Goal: Entertainment & Leisure: Consume media (video, audio)

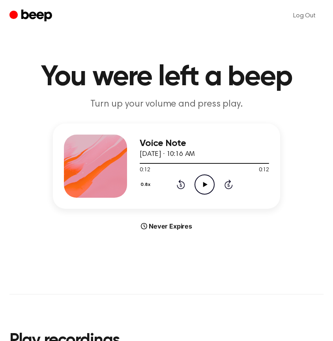
click at [201, 187] on icon "Play Audio" at bounding box center [205, 185] width 20 height 20
click at [140, 181] on button "0.8x" at bounding box center [147, 184] width 14 height 13
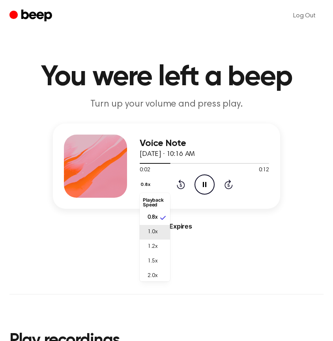
click at [150, 232] on span "1.0x" at bounding box center [153, 232] width 10 height 8
click at [179, 185] on icon "Rewind 5 seconds" at bounding box center [180, 184] width 9 height 10
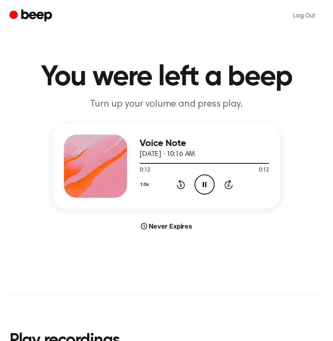
click at [201, 186] on icon "Pause Audio" at bounding box center [205, 185] width 20 height 20
click at [85, 0] on div "Log Out" at bounding box center [166, 16] width 314 height 32
click at [208, 188] on icon "Play Audio" at bounding box center [205, 185] width 20 height 20
click at [205, 186] on icon at bounding box center [205, 184] width 4 height 5
click at [203, 193] on icon "Play Audio" at bounding box center [205, 185] width 20 height 20
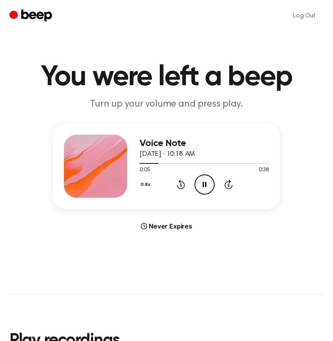
click at [205, 186] on icon "Pause Audio" at bounding box center [205, 185] width 20 height 20
click at [176, 183] on div "0.8x Rewind 5 seconds Play Audio Skip 5 seconds" at bounding box center [204, 185] width 129 height 20
click at [178, 185] on icon "Rewind 5 seconds" at bounding box center [180, 184] width 9 height 10
click at [198, 186] on icon "Play Audio" at bounding box center [205, 185] width 20 height 20
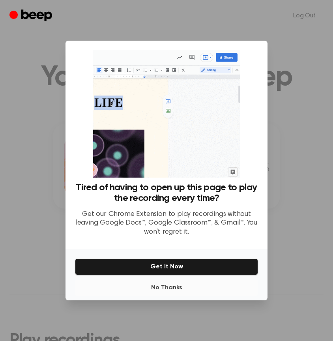
click at [164, 285] on button "No Thanks" at bounding box center [166, 288] width 183 height 16
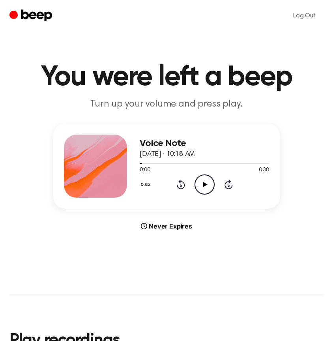
click at [210, 176] on icon "Play Audio" at bounding box center [205, 185] width 20 height 20
click at [208, 179] on icon "Pause Audio" at bounding box center [205, 185] width 20 height 20
click at [208, 182] on icon "Play Audio" at bounding box center [205, 185] width 20 height 20
click at [208, 182] on icon "Pause Audio" at bounding box center [205, 185] width 20 height 20
click at [208, 182] on icon "Play Audio" at bounding box center [205, 185] width 20 height 20
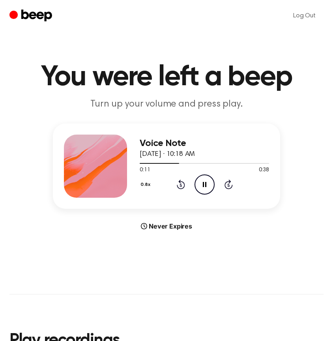
click at [208, 182] on icon "Pause Audio" at bounding box center [205, 185] width 20 height 20
click at [209, 184] on icon "Play Audio" at bounding box center [205, 185] width 20 height 20
click at [208, 184] on icon "Pause Audio" at bounding box center [205, 185] width 20 height 20
click at [208, 181] on icon "Play Audio" at bounding box center [205, 185] width 20 height 20
click at [208, 181] on icon "Pause Audio" at bounding box center [205, 185] width 20 height 20
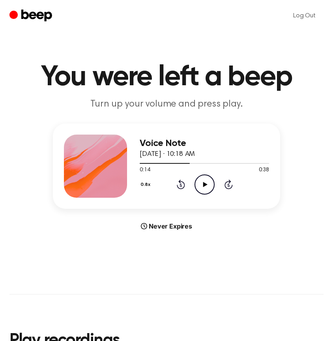
click at [208, 181] on icon "Play Audio" at bounding box center [205, 185] width 20 height 20
click at [208, 181] on icon "Pause Audio" at bounding box center [205, 185] width 20 height 20
click at [204, 183] on icon at bounding box center [205, 184] width 4 height 5
click at [179, 186] on icon "Rewind 5 seconds" at bounding box center [180, 184] width 9 height 10
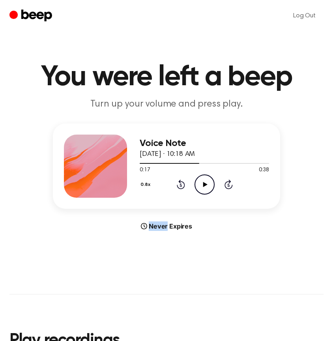
click at [179, 186] on icon "Rewind 5 seconds" at bounding box center [180, 184] width 9 height 10
click at [200, 186] on icon "Play Audio" at bounding box center [205, 185] width 20 height 20
click at [200, 186] on icon "Pause Audio" at bounding box center [205, 185] width 20 height 20
click at [200, 186] on icon "Play Audio" at bounding box center [205, 185] width 20 height 20
click at [200, 186] on icon "Pause Audio" at bounding box center [205, 185] width 20 height 20
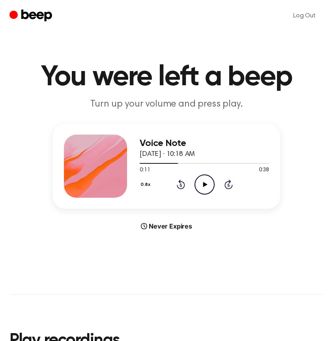
click at [183, 186] on icon "Rewind 5 seconds" at bounding box center [180, 184] width 9 height 10
click at [199, 183] on icon "Play Audio" at bounding box center [205, 185] width 20 height 20
click at [199, 183] on icon "Pause Audio" at bounding box center [205, 185] width 20 height 20
click at [199, 182] on icon "Play Audio" at bounding box center [205, 185] width 20 height 20
click at [203, 182] on icon "Pause Audio" at bounding box center [205, 185] width 20 height 20
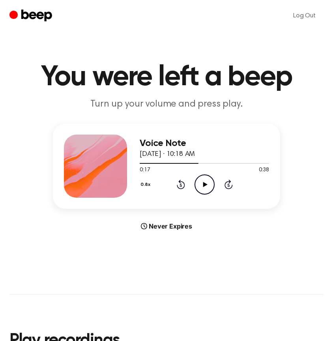
click at [193, 184] on div "0.8x Rewind 5 seconds Play Audio Skip 5 seconds" at bounding box center [204, 185] width 129 height 20
click at [209, 186] on icon "Play Audio" at bounding box center [205, 185] width 20 height 20
click at [209, 186] on icon "Pause Audio" at bounding box center [205, 185] width 20 height 20
click at [206, 184] on icon "Play Audio" at bounding box center [205, 185] width 20 height 20
click at [178, 184] on icon "Rewind 5 seconds" at bounding box center [180, 184] width 9 height 10
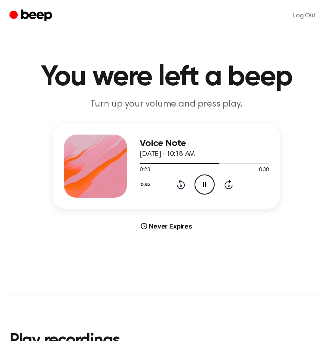
click at [180, 186] on icon "Rewind 5 seconds" at bounding box center [180, 184] width 9 height 10
click at [203, 184] on icon "Pause Audio" at bounding box center [205, 185] width 20 height 20
click at [203, 186] on icon at bounding box center [205, 184] width 4 height 5
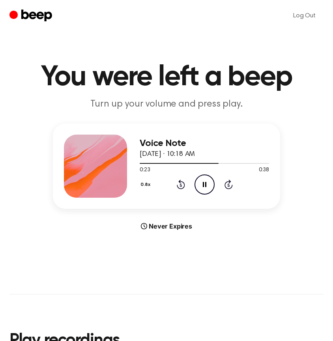
click at [203, 186] on icon at bounding box center [205, 184] width 4 height 5
click at [182, 184] on icon "Rewind 5 seconds" at bounding box center [180, 184] width 9 height 10
click at [203, 184] on icon at bounding box center [205, 184] width 4 height 5
click at [175, 184] on div "0.8x Rewind 5 seconds Play Audio Skip 5 seconds" at bounding box center [204, 185] width 129 height 20
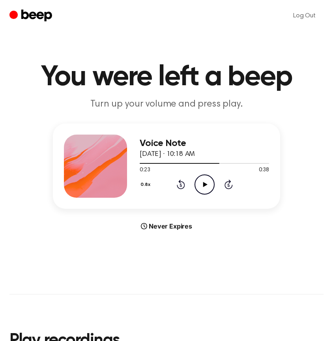
click at [178, 184] on icon "Rewind 5 seconds" at bounding box center [180, 184] width 9 height 10
click at [200, 187] on icon "Play Audio" at bounding box center [205, 185] width 20 height 20
click at [200, 187] on icon "Pause Audio" at bounding box center [205, 185] width 20 height 20
click at [208, 181] on icon "Play Audio" at bounding box center [205, 185] width 20 height 20
click at [186, 182] on div "0.8x Rewind 5 seconds Pause Audio Skip 5 seconds" at bounding box center [204, 185] width 129 height 20
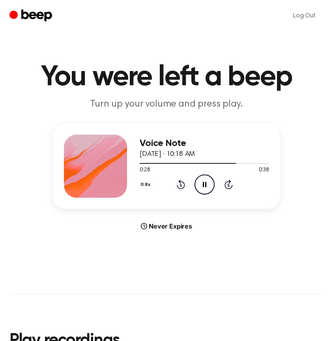
click at [181, 185] on icon "Rewind 5 seconds" at bounding box center [180, 184] width 9 height 10
click at [199, 183] on icon "Pause Audio" at bounding box center [205, 185] width 20 height 20
click at [205, 183] on icon at bounding box center [205, 184] width 4 height 5
click at [213, 183] on icon "Play Audio" at bounding box center [205, 185] width 20 height 20
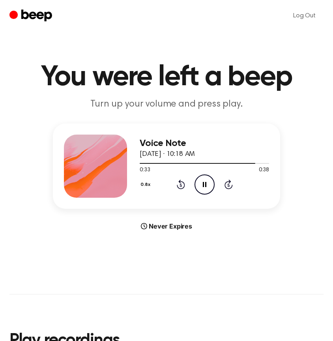
click at [199, 184] on icon "Pause Audio" at bounding box center [205, 185] width 20 height 20
click at [203, 176] on icon "Play Audio" at bounding box center [205, 185] width 20 height 20
click at [206, 182] on icon at bounding box center [205, 184] width 4 height 5
click at [199, 177] on icon "Play Audio" at bounding box center [205, 185] width 20 height 20
click at [202, 181] on icon "Pause Audio" at bounding box center [205, 185] width 20 height 20
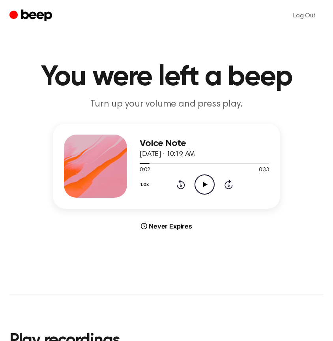
click at [182, 184] on icon "Rewind 5 seconds" at bounding box center [180, 184] width 9 height 10
click at [199, 184] on icon "Play Audio" at bounding box center [205, 185] width 20 height 20
click at [204, 184] on icon "Pause Audio" at bounding box center [205, 185] width 20 height 20
click at [205, 183] on icon "Play Audio" at bounding box center [205, 185] width 20 height 20
click at [173, 188] on div "1.0x Rewind 5 seconds Pause Audio Skip 5 seconds" at bounding box center [204, 185] width 129 height 20
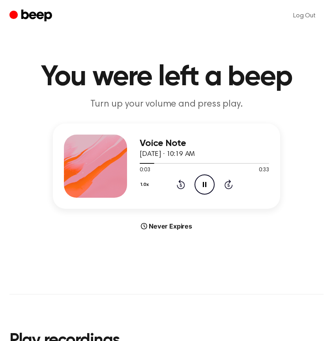
click at [180, 186] on icon "Rewind 5 seconds" at bounding box center [180, 184] width 9 height 10
click at [208, 186] on icon "Pause Audio" at bounding box center [205, 185] width 20 height 20
click at [208, 186] on icon "Play Audio" at bounding box center [205, 185] width 20 height 20
click at [208, 186] on icon "Pause Audio" at bounding box center [205, 185] width 20 height 20
click at [181, 188] on icon "Rewind 5 seconds" at bounding box center [180, 184] width 9 height 10
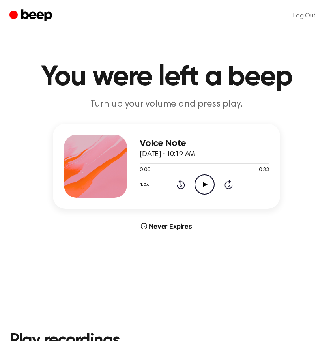
click at [203, 182] on icon "Play Audio" at bounding box center [205, 185] width 20 height 20
click at [206, 182] on icon at bounding box center [205, 184] width 4 height 5
click at [180, 185] on icon "Rewind 5 seconds" at bounding box center [180, 184] width 9 height 10
click at [201, 185] on icon "Play Audio" at bounding box center [205, 185] width 20 height 20
click at [204, 184] on icon "Pause Audio" at bounding box center [205, 185] width 20 height 20
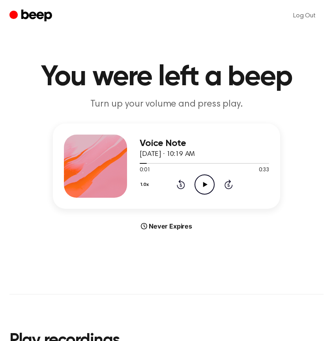
click at [200, 180] on icon "Play Audio" at bounding box center [205, 185] width 20 height 20
click at [200, 180] on icon "Pause Audio" at bounding box center [205, 185] width 20 height 20
click at [200, 180] on icon "Play Audio" at bounding box center [205, 185] width 20 height 20
click at [181, 185] on icon "Rewind 5 seconds" at bounding box center [180, 184] width 9 height 10
click at [204, 184] on icon "Pause Audio" at bounding box center [205, 185] width 20 height 20
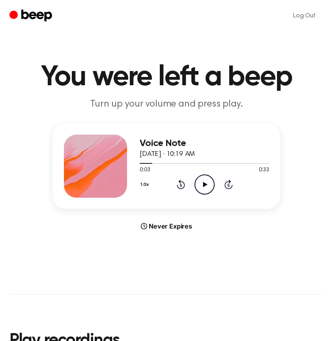
click at [206, 187] on icon "Play Audio" at bounding box center [205, 185] width 20 height 20
click at [206, 187] on icon "Pause Audio" at bounding box center [205, 185] width 20 height 20
click at [206, 187] on icon "Play Audio" at bounding box center [205, 185] width 20 height 20
click at [180, 181] on icon at bounding box center [181, 184] width 8 height 9
click at [206, 181] on icon "Pause Audio" at bounding box center [205, 185] width 20 height 20
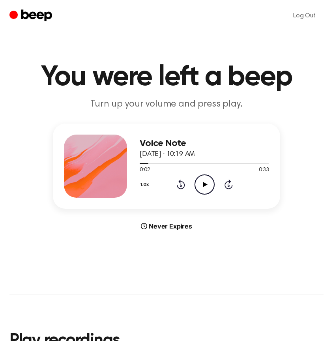
click at [206, 181] on icon "Play Audio" at bounding box center [205, 185] width 20 height 20
click at [180, 186] on icon at bounding box center [181, 185] width 2 height 3
click at [183, 186] on icon "Rewind 5 seconds" at bounding box center [180, 184] width 9 height 10
click at [207, 184] on icon "Pause Audio" at bounding box center [205, 185] width 20 height 20
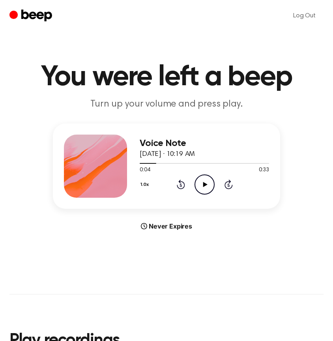
click at [207, 184] on icon at bounding box center [205, 184] width 4 height 5
click at [207, 184] on icon "Pause Audio" at bounding box center [205, 185] width 20 height 20
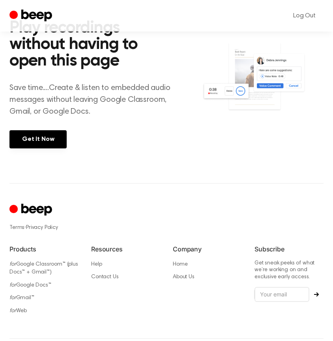
scroll to position [324, 0]
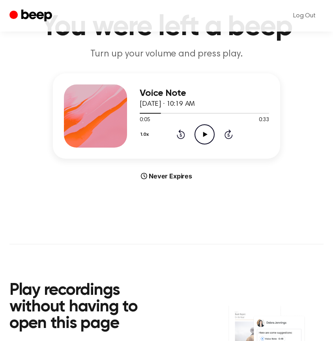
click at [173, 176] on div "Never Expires" at bounding box center [166, 175] width 227 height 9
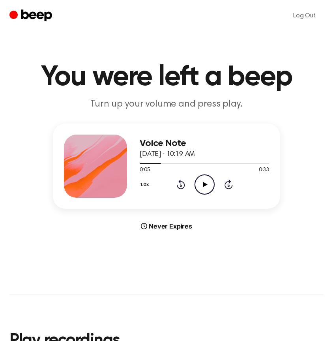
scroll to position [0, 0]
click at [231, 68] on h1 "You were left a beep" at bounding box center [166, 77] width 314 height 28
click at [206, 186] on icon "Play Audio" at bounding box center [205, 185] width 20 height 20
click at [206, 186] on icon at bounding box center [205, 184] width 4 height 5
click at [206, 186] on icon "Play Audio" at bounding box center [205, 185] width 20 height 20
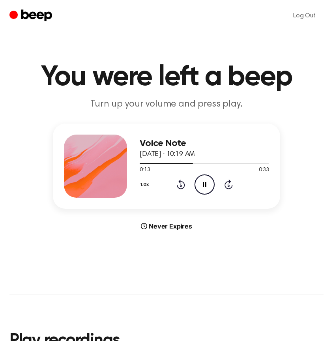
click at [206, 186] on icon at bounding box center [205, 184] width 4 height 5
click at [206, 186] on icon "Play Audio" at bounding box center [205, 185] width 20 height 20
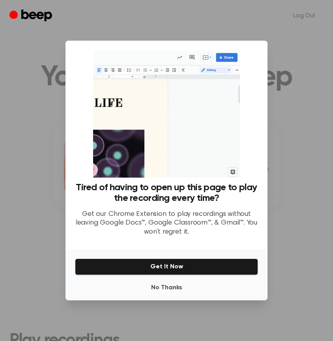
click at [159, 288] on button "No Thanks" at bounding box center [166, 288] width 183 height 16
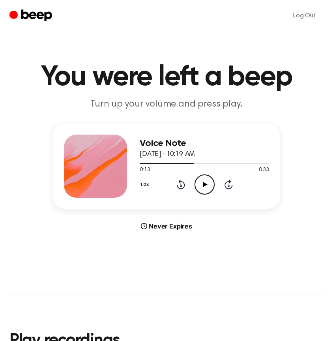
click at [175, 186] on div "1.0x Rewind 5 seconds Play Audio Skip 5 seconds" at bounding box center [204, 185] width 129 height 20
click at [182, 187] on icon "Rewind 5 seconds" at bounding box center [180, 184] width 9 height 10
click at [201, 186] on icon "Play Audio" at bounding box center [205, 185] width 20 height 20
click at [183, 185] on icon "Rewind 5 seconds" at bounding box center [180, 184] width 9 height 10
click at [183, 186] on icon "Rewind 5 seconds" at bounding box center [180, 184] width 9 height 10
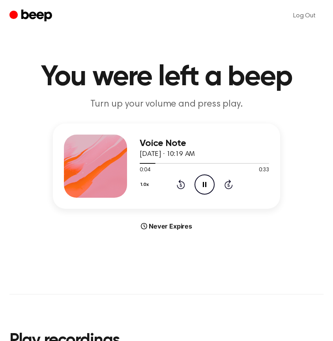
click at [210, 186] on icon "Pause Audio" at bounding box center [205, 185] width 20 height 20
click at [210, 186] on icon "Play Audio" at bounding box center [205, 185] width 20 height 20
click at [208, 185] on icon "Pause Audio" at bounding box center [205, 185] width 20 height 20
click at [181, 188] on icon "Rewind 5 seconds" at bounding box center [180, 184] width 9 height 10
click at [197, 186] on icon "Play Audio" at bounding box center [205, 185] width 20 height 20
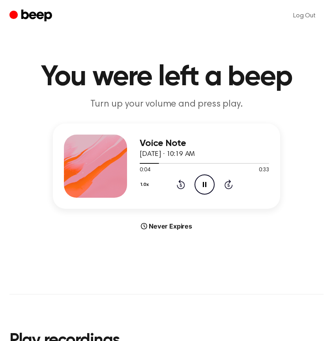
click at [197, 186] on icon "Pause Audio" at bounding box center [205, 185] width 20 height 20
click at [142, 186] on button "1.0x" at bounding box center [146, 184] width 12 height 13
click at [160, 222] on li "0.8x" at bounding box center [155, 217] width 30 height 15
click at [203, 190] on icon "Play Audio" at bounding box center [205, 185] width 20 height 20
click at [181, 184] on icon at bounding box center [181, 185] width 2 height 3
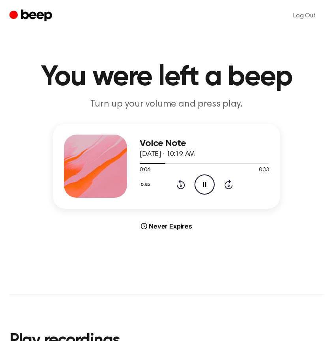
click at [207, 187] on icon "Pause Audio" at bounding box center [205, 185] width 20 height 20
click at [207, 187] on icon "Play Audio" at bounding box center [205, 185] width 20 height 20
click at [207, 187] on icon "Pause Audio" at bounding box center [205, 185] width 20 height 20
click at [207, 187] on icon "Play Audio" at bounding box center [205, 185] width 20 height 20
click at [206, 183] on icon "Play Audio" at bounding box center [205, 185] width 20 height 20
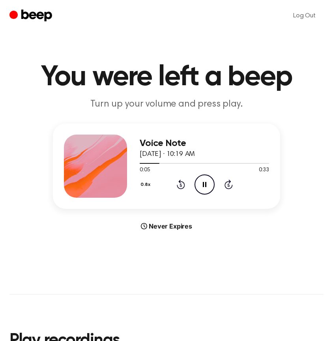
click at [204, 183] on icon "Pause Audio" at bounding box center [205, 185] width 20 height 20
click at [206, 186] on icon "Play Audio" at bounding box center [205, 185] width 20 height 20
click at [206, 186] on icon at bounding box center [205, 184] width 4 height 5
click at [203, 186] on icon "Play Audio" at bounding box center [205, 185] width 20 height 20
click at [203, 184] on icon at bounding box center [205, 184] width 4 height 5
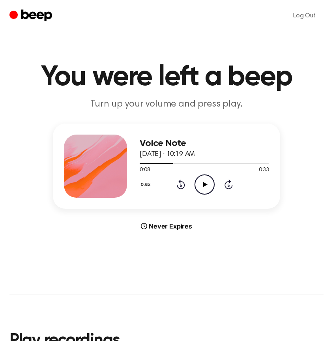
click at [203, 184] on icon at bounding box center [205, 184] width 4 height 5
click at [178, 182] on icon "Rewind 5 seconds" at bounding box center [180, 184] width 9 height 10
click at [203, 188] on icon "Play Audio" at bounding box center [205, 185] width 20 height 20
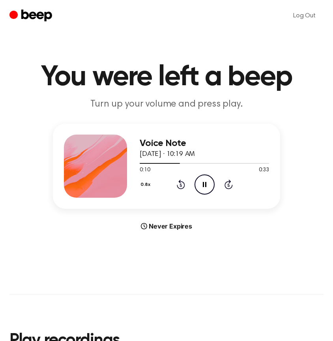
click at [183, 188] on icon at bounding box center [181, 184] width 8 height 9
click at [180, 186] on icon at bounding box center [181, 185] width 2 height 3
click at [204, 184] on icon at bounding box center [205, 184] width 4 height 5
click at [167, 181] on div "0.8x Rewind 5 seconds Play Audio Skip 5 seconds" at bounding box center [204, 185] width 129 height 20
click at [172, 181] on div "0.8x Rewind 5 seconds Play Audio Skip 5 seconds" at bounding box center [204, 185] width 129 height 20
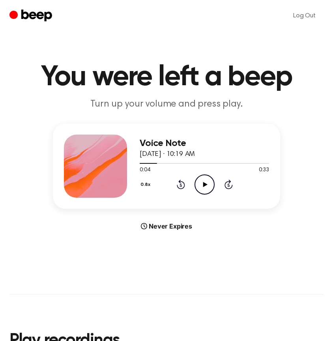
click at [180, 184] on icon at bounding box center [181, 184] width 8 height 9
click at [206, 190] on icon "Play Audio" at bounding box center [205, 185] width 20 height 20
click at [206, 189] on icon "Pause Audio" at bounding box center [205, 185] width 20 height 20
click at [183, 188] on icon at bounding box center [181, 184] width 8 height 9
click at [205, 183] on icon at bounding box center [205, 184] width 4 height 5
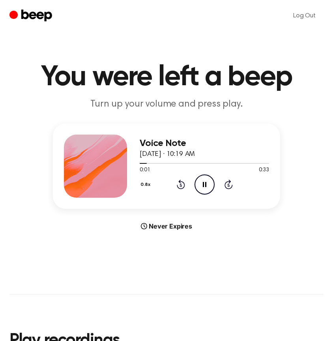
click at [205, 183] on icon "Pause Audio" at bounding box center [205, 185] width 20 height 20
click at [205, 183] on icon at bounding box center [205, 184] width 4 height 5
click at [205, 183] on icon "Pause Audio" at bounding box center [205, 185] width 20 height 20
click at [176, 187] on icon "Rewind 5 seconds" at bounding box center [180, 184] width 9 height 10
click at [200, 186] on icon "Play Audio" at bounding box center [205, 185] width 20 height 20
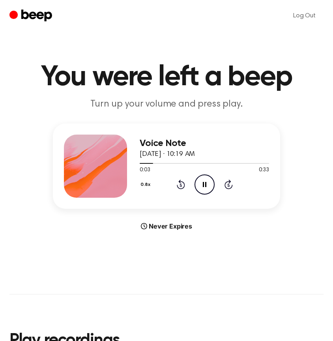
click at [204, 186] on icon at bounding box center [205, 184] width 4 height 5
click at [201, 182] on icon "Play Audio" at bounding box center [205, 185] width 20 height 20
click at [201, 182] on icon "Pause Audio" at bounding box center [205, 185] width 20 height 20
click at [201, 182] on icon "Play Audio" at bounding box center [205, 185] width 20 height 20
click at [201, 182] on icon "Pause Audio" at bounding box center [205, 185] width 20 height 20
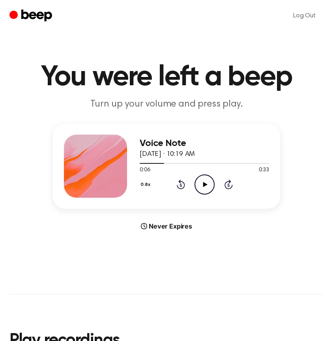
click at [201, 182] on icon "Play Audio" at bounding box center [205, 185] width 20 height 20
click at [201, 182] on icon "Pause Audio" at bounding box center [205, 185] width 20 height 20
click at [201, 182] on icon "Play Audio" at bounding box center [205, 185] width 20 height 20
click at [201, 182] on icon "Pause Audio" at bounding box center [205, 185] width 20 height 20
click at [179, 188] on icon "Rewind 5 seconds" at bounding box center [180, 184] width 9 height 10
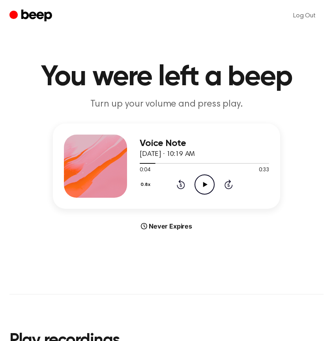
click at [203, 185] on icon at bounding box center [205, 184] width 4 height 5
click at [185, 179] on icon "Rewind 5 seconds" at bounding box center [180, 184] width 9 height 10
click at [204, 182] on icon "Pause Audio" at bounding box center [205, 185] width 20 height 20
click at [204, 182] on icon "Play Audio" at bounding box center [205, 185] width 20 height 20
click at [204, 182] on icon "Pause Audio" at bounding box center [205, 185] width 20 height 20
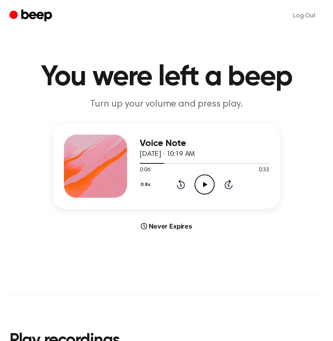
click at [205, 182] on icon "Play Audio" at bounding box center [205, 185] width 20 height 20
click at [205, 182] on icon "Pause Audio" at bounding box center [205, 185] width 20 height 20
click at [205, 182] on icon "Play Audio" at bounding box center [205, 185] width 20 height 20
click at [205, 182] on icon "Pause Audio" at bounding box center [205, 185] width 20 height 20
click at [205, 182] on icon "Play Audio" at bounding box center [205, 185] width 20 height 20
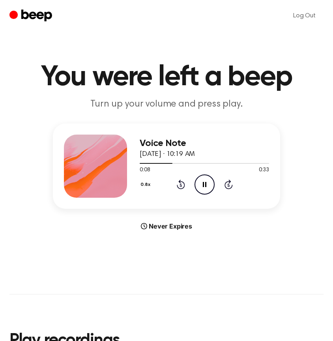
click at [205, 182] on icon "Pause Audio" at bounding box center [205, 185] width 20 height 20
click at [203, 184] on icon at bounding box center [205, 184] width 4 height 5
click at [178, 184] on icon "Rewind 5 seconds" at bounding box center [180, 184] width 9 height 10
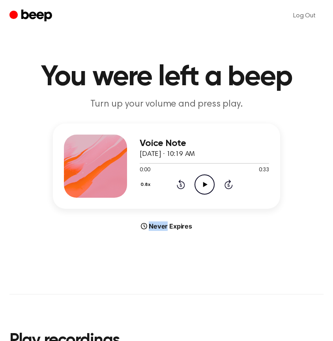
click at [208, 185] on icon "Play Audio" at bounding box center [205, 185] width 20 height 20
click at [204, 192] on icon "Pause Audio" at bounding box center [205, 185] width 20 height 20
click at [205, 185] on icon at bounding box center [205, 184] width 4 height 5
click at [182, 184] on icon "Rewind 5 seconds" at bounding box center [180, 184] width 9 height 10
click at [203, 186] on icon at bounding box center [205, 184] width 4 height 5
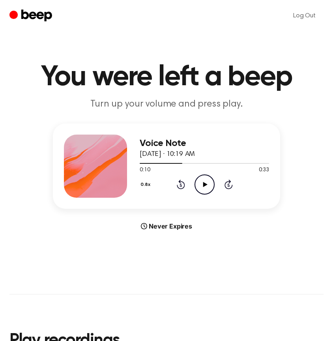
click at [203, 186] on icon at bounding box center [205, 184] width 4 height 5
click at [183, 186] on icon "Rewind 5 seconds" at bounding box center [180, 184] width 9 height 10
click at [201, 186] on icon "Play Audio" at bounding box center [205, 185] width 20 height 20
click at [201, 186] on icon "Pause Audio" at bounding box center [205, 185] width 20 height 20
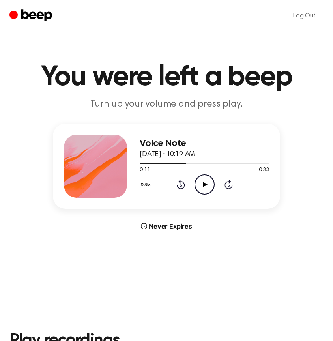
click at [201, 186] on icon "Play Audio" at bounding box center [205, 185] width 20 height 20
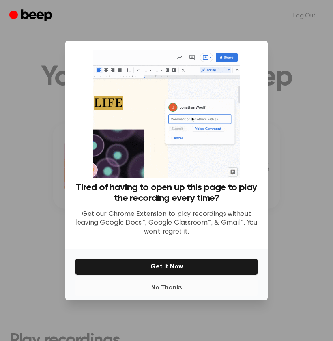
click at [168, 286] on button "No Thanks" at bounding box center [166, 288] width 183 height 16
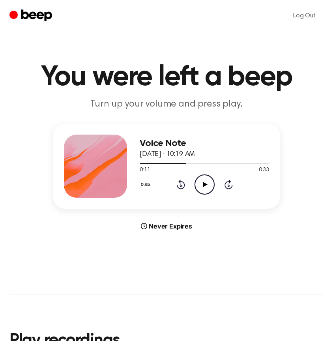
click at [203, 198] on div "Voice Note August 17, 2025 · 10:19 AM 0:11 0:33 Your browser does not support t…" at bounding box center [166, 166] width 227 height 85
click at [203, 188] on icon "Play Audio" at bounding box center [205, 185] width 20 height 20
click at [203, 188] on icon "Pause Audio" at bounding box center [205, 185] width 20 height 20
click at [202, 185] on icon "Play Audio" at bounding box center [205, 185] width 20 height 20
click at [202, 185] on icon "Pause Audio" at bounding box center [205, 185] width 20 height 20
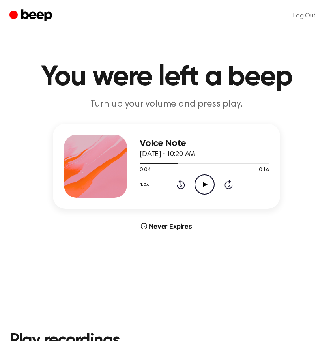
click at [183, 181] on icon "Rewind 5 seconds" at bounding box center [180, 184] width 9 height 10
click at [209, 182] on icon "Play Audio" at bounding box center [205, 185] width 20 height 20
click at [209, 181] on icon "Pause Audio" at bounding box center [205, 185] width 20 height 20
click at [202, 184] on icon "Play Audio" at bounding box center [205, 185] width 20 height 20
click at [202, 184] on icon "Pause Audio" at bounding box center [205, 185] width 20 height 20
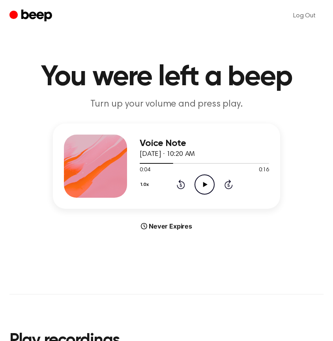
click at [198, 182] on icon "Play Audio" at bounding box center [205, 185] width 20 height 20
click at [189, 184] on div "1.0x Rewind 5 seconds Pause Audio Skip 5 seconds" at bounding box center [204, 185] width 129 height 20
click at [185, 184] on div "1.0x Rewind 5 seconds Pause Audio Skip 5 seconds" at bounding box center [204, 185] width 129 height 20
click at [180, 184] on icon "Rewind 5 seconds" at bounding box center [180, 184] width 9 height 10
click at [202, 182] on icon "Pause Audio" at bounding box center [205, 185] width 20 height 20
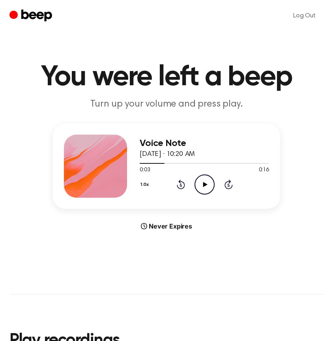
click at [145, 186] on button "1.0x" at bounding box center [146, 184] width 12 height 13
click at [149, 218] on span "0.8x" at bounding box center [153, 218] width 10 height 8
click at [182, 186] on icon "Rewind 5 seconds" at bounding box center [180, 184] width 9 height 10
click at [198, 185] on icon "Play Audio" at bounding box center [205, 185] width 20 height 20
click at [203, 184] on icon at bounding box center [205, 184] width 4 height 5
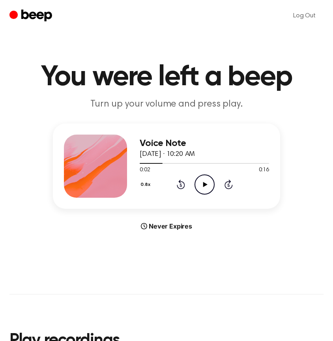
click at [201, 187] on icon "Play Audio" at bounding box center [205, 185] width 20 height 20
click at [182, 182] on icon at bounding box center [181, 184] width 8 height 9
click at [180, 187] on icon "Rewind 5 seconds" at bounding box center [180, 184] width 9 height 10
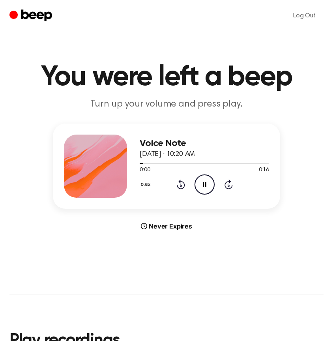
click at [201, 186] on icon "Pause Audio" at bounding box center [205, 185] width 20 height 20
click at [208, 185] on icon "Play Audio" at bounding box center [205, 185] width 20 height 20
click at [206, 184] on icon at bounding box center [205, 184] width 4 height 5
click at [183, 183] on icon "Rewind 5 seconds" at bounding box center [180, 184] width 9 height 10
click at [180, 185] on icon "Rewind 5 seconds" at bounding box center [180, 184] width 9 height 10
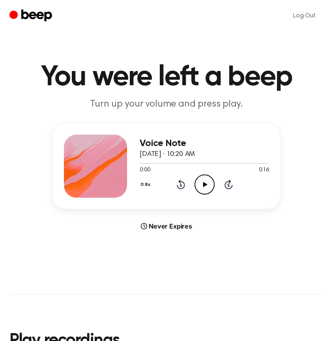
click at [201, 184] on icon "Play Audio" at bounding box center [205, 185] width 20 height 20
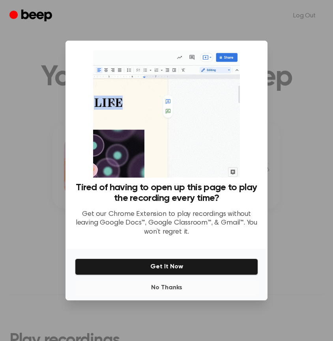
click at [171, 291] on button "No Thanks" at bounding box center [166, 288] width 183 height 16
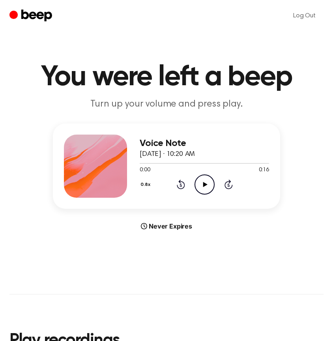
click at [206, 181] on icon "Play Audio" at bounding box center [205, 185] width 20 height 20
click at [206, 181] on icon "Pause Audio" at bounding box center [205, 185] width 20 height 20
click at [203, 186] on icon at bounding box center [205, 184] width 4 height 5
click at [205, 190] on icon "Play Audio" at bounding box center [205, 185] width 20 height 20
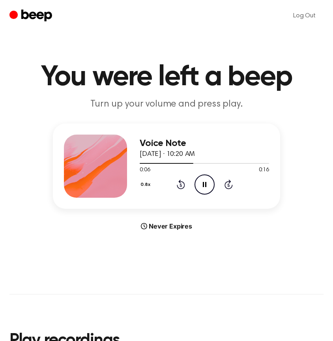
click at [202, 184] on icon "Pause Audio" at bounding box center [205, 185] width 20 height 20
click at [204, 184] on icon at bounding box center [205, 184] width 4 height 5
click at [203, 186] on icon "Play Audio" at bounding box center [205, 185] width 20 height 20
click at [205, 188] on icon "Play Audio" at bounding box center [205, 185] width 20 height 20
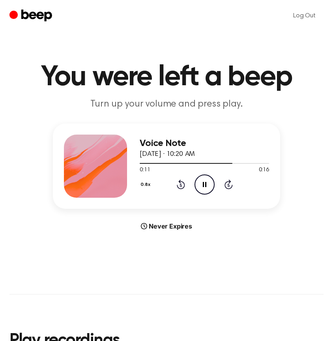
click at [181, 184] on icon at bounding box center [181, 185] width 2 height 3
click at [203, 184] on icon at bounding box center [205, 184] width 4 height 5
click at [202, 184] on icon "Play Audio" at bounding box center [205, 185] width 20 height 20
click at [208, 184] on icon "Pause Audio" at bounding box center [205, 185] width 20 height 20
click at [208, 184] on icon "Play Audio" at bounding box center [205, 185] width 20 height 20
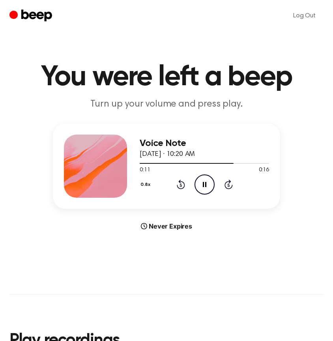
click at [187, 184] on div "0.8x Rewind 5 seconds Pause Audio Skip 5 seconds" at bounding box center [204, 185] width 129 height 20
click at [180, 185] on icon "Rewind 5 seconds" at bounding box center [180, 184] width 9 height 10
click at [206, 186] on icon "Pause Audio" at bounding box center [205, 185] width 20 height 20
click at [198, 179] on icon "Play Audio" at bounding box center [205, 185] width 20 height 20
click at [183, 180] on icon "Rewind 5 seconds" at bounding box center [180, 184] width 9 height 10
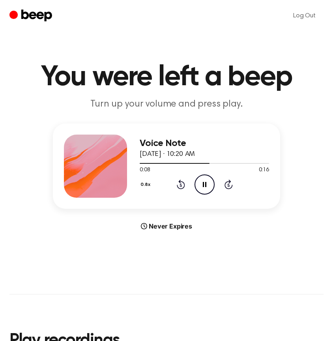
click at [197, 180] on icon "Pause Audio" at bounding box center [205, 185] width 20 height 20
click at [199, 180] on icon "Play Audio" at bounding box center [205, 185] width 20 height 20
click at [200, 180] on icon "Pause Audio" at bounding box center [205, 185] width 20 height 20
click at [202, 187] on icon "Play Audio" at bounding box center [205, 185] width 20 height 20
click at [202, 187] on icon "Pause Audio" at bounding box center [205, 185] width 20 height 20
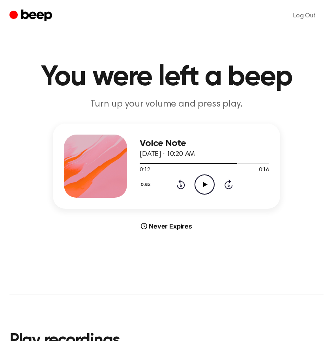
click at [201, 186] on icon "Play Audio" at bounding box center [205, 185] width 20 height 20
click at [201, 186] on icon "Pause Audio" at bounding box center [205, 185] width 20 height 20
click at [201, 186] on icon "Play Audio" at bounding box center [205, 185] width 20 height 20
click at [178, 184] on icon "Rewind 5 seconds" at bounding box center [180, 184] width 9 height 10
click at [201, 184] on icon "Pause Audio" at bounding box center [205, 185] width 20 height 20
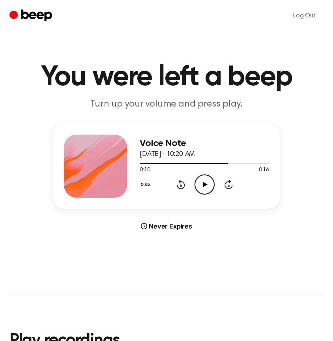
click at [201, 184] on icon "Play Audio" at bounding box center [205, 185] width 20 height 20
click at [204, 182] on icon at bounding box center [205, 184] width 4 height 5
click at [194, 178] on div "0.8x Rewind 5 seconds Play Audio Skip 5 seconds" at bounding box center [204, 185] width 129 height 20
click at [204, 183] on icon at bounding box center [205, 184] width 4 height 5
click at [204, 183] on icon "Pause Audio" at bounding box center [205, 185] width 20 height 20
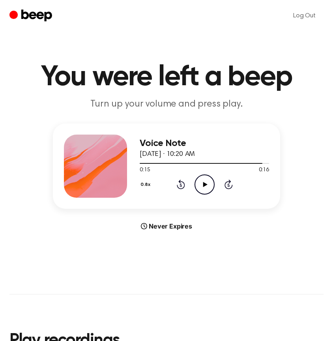
click at [203, 182] on icon "Play Audio" at bounding box center [205, 185] width 20 height 20
click at [147, 183] on button "0.8x" at bounding box center [147, 184] width 14 height 13
click at [154, 233] on span "1.0x" at bounding box center [153, 232] width 10 height 8
click at [206, 189] on icon "Play Audio" at bounding box center [205, 185] width 20 height 20
click at [203, 188] on icon "Play Audio" at bounding box center [205, 185] width 20 height 20
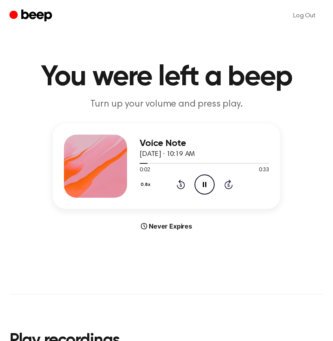
click at [204, 186] on icon "Pause Audio" at bounding box center [205, 185] width 20 height 20
click at [200, 182] on icon "Play Audio" at bounding box center [205, 185] width 20 height 20
click at [203, 182] on icon at bounding box center [205, 184] width 4 height 5
click at [207, 189] on icon "Play Audio" at bounding box center [205, 185] width 20 height 20
click at [207, 189] on icon "Pause Audio" at bounding box center [205, 185] width 20 height 20
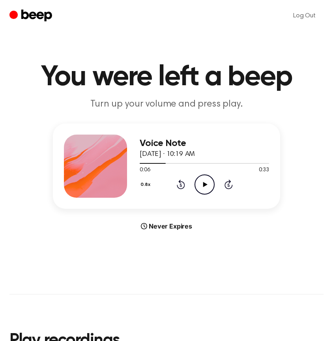
click at [206, 188] on icon "Play Audio" at bounding box center [205, 185] width 20 height 20
click at [206, 188] on icon "Pause Audio" at bounding box center [205, 185] width 20 height 20
click at [206, 188] on icon "Play Audio" at bounding box center [205, 185] width 20 height 20
click at [204, 185] on icon at bounding box center [205, 184] width 4 height 5
click at [206, 181] on icon "Play Audio" at bounding box center [205, 185] width 20 height 20
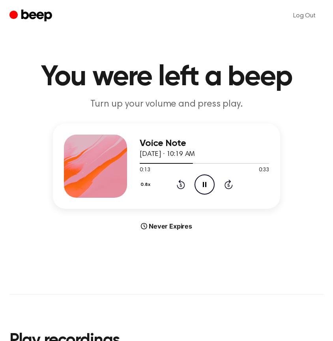
click at [206, 181] on icon "Pause Audio" at bounding box center [205, 185] width 20 height 20
click at [206, 181] on icon "Play Audio" at bounding box center [205, 185] width 20 height 20
click at [207, 181] on icon "Pause Audio" at bounding box center [205, 185] width 20 height 20
click at [205, 193] on icon "Play Audio" at bounding box center [205, 185] width 20 height 20
click at [209, 184] on icon "Pause Audio" at bounding box center [205, 185] width 20 height 20
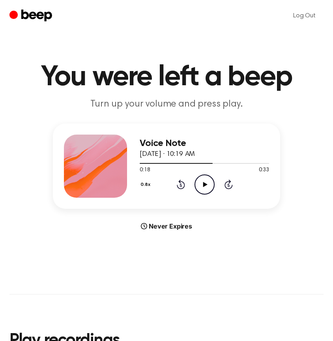
click at [202, 186] on icon "Play Audio" at bounding box center [205, 185] width 20 height 20
click at [202, 186] on icon "Pause Audio" at bounding box center [205, 185] width 20 height 20
click at [206, 180] on icon "Play Audio" at bounding box center [205, 185] width 20 height 20
click at [195, 164] on div at bounding box center [204, 163] width 129 height 6
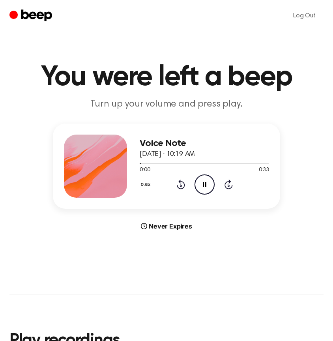
click at [224, 181] on icon "Skip 5 seconds" at bounding box center [228, 184] width 9 height 10
click at [185, 182] on div "0.8x Rewind 5 seconds Pause Audio Skip 5 seconds" at bounding box center [204, 185] width 129 height 20
click at [180, 184] on icon "Rewind 5 seconds" at bounding box center [180, 184] width 9 height 10
click at [197, 186] on icon "Pause Audio" at bounding box center [205, 185] width 20 height 20
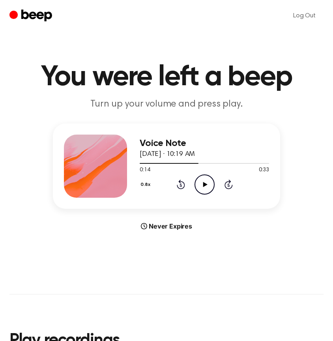
click at [197, 186] on icon "Play Audio" at bounding box center [205, 185] width 20 height 20
click at [203, 186] on icon at bounding box center [205, 184] width 4 height 5
click at [210, 182] on icon "Play Audio" at bounding box center [205, 185] width 20 height 20
click at [210, 182] on icon "Pause Audio" at bounding box center [205, 185] width 20 height 20
click at [210, 182] on icon "Play Audio" at bounding box center [205, 185] width 20 height 20
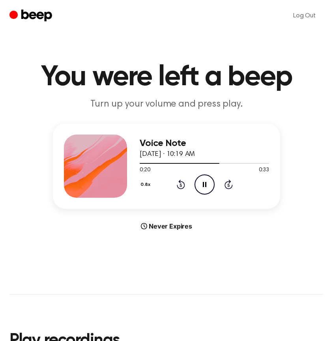
click at [211, 182] on icon "Pause Audio" at bounding box center [205, 185] width 20 height 20
click at [207, 187] on icon "Play Audio" at bounding box center [205, 185] width 20 height 20
click at [207, 187] on icon "Pause Audio" at bounding box center [205, 185] width 20 height 20
click at [202, 180] on icon "Play Audio" at bounding box center [205, 185] width 20 height 20
click at [184, 184] on icon at bounding box center [181, 184] width 8 height 9
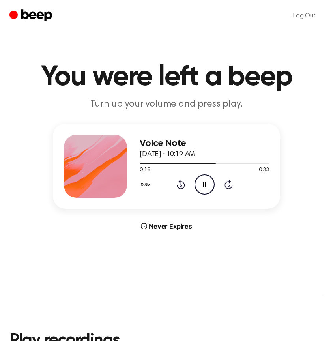
click at [207, 185] on icon "Pause Audio" at bounding box center [205, 185] width 20 height 20
click at [184, 185] on icon at bounding box center [181, 184] width 8 height 9
click at [199, 186] on icon "Play Audio" at bounding box center [205, 185] width 20 height 20
click at [205, 186] on icon "Pause Audio" at bounding box center [205, 185] width 20 height 20
click at [205, 186] on icon at bounding box center [205, 184] width 4 height 5
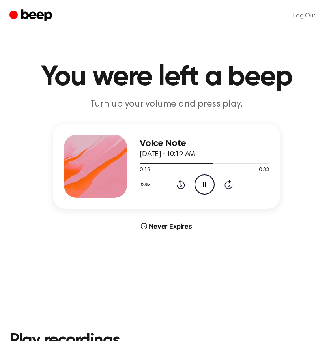
click at [205, 186] on icon "Pause Audio" at bounding box center [205, 185] width 20 height 20
click at [205, 186] on icon at bounding box center [205, 184] width 4 height 5
click at [205, 186] on icon "Pause Audio" at bounding box center [205, 185] width 20 height 20
click at [202, 186] on icon "Play Audio" at bounding box center [205, 185] width 20 height 20
click at [202, 186] on icon "Pause Audio" at bounding box center [205, 185] width 20 height 20
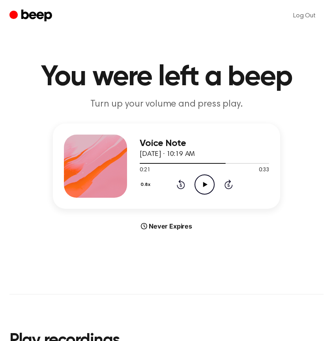
click at [203, 188] on icon "Play Audio" at bounding box center [205, 185] width 20 height 20
click at [203, 188] on icon "Pause Audio" at bounding box center [205, 185] width 20 height 20
click at [202, 182] on icon "Play Audio" at bounding box center [205, 185] width 20 height 20
click at [207, 183] on icon "Pause Audio" at bounding box center [205, 185] width 20 height 20
click at [204, 189] on icon "Play Audio" at bounding box center [205, 185] width 20 height 20
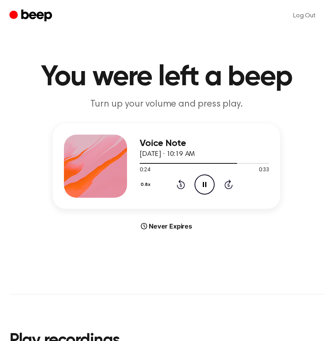
click at [204, 189] on icon "Pause Audio" at bounding box center [205, 185] width 20 height 20
click at [204, 189] on icon "Play Audio" at bounding box center [205, 185] width 20 height 20
click at [204, 189] on icon "Pause Audio" at bounding box center [205, 185] width 20 height 20
click at [204, 189] on icon "Play Audio" at bounding box center [205, 185] width 20 height 20
click at [204, 189] on icon "Pause Audio" at bounding box center [205, 185] width 20 height 20
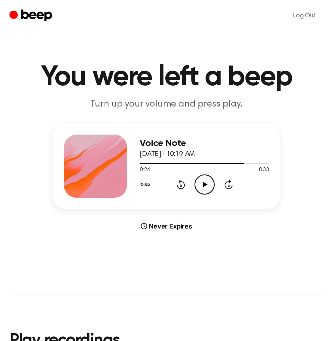
click at [208, 183] on icon "Play Audio" at bounding box center [205, 185] width 20 height 20
click at [208, 182] on icon "Pause Audio" at bounding box center [205, 185] width 20 height 20
click at [212, 191] on circle at bounding box center [204, 184] width 19 height 19
click at [185, 185] on div "0.8x Rewind 5 seconds Pause Audio Skip 5 seconds" at bounding box center [204, 185] width 129 height 20
click at [181, 184] on icon at bounding box center [181, 185] width 2 height 3
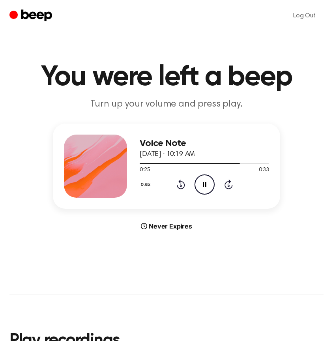
click at [181, 184] on icon at bounding box center [181, 185] width 2 height 3
click at [199, 182] on icon "Pause Audio" at bounding box center [205, 185] width 20 height 20
click at [177, 183] on icon "Rewind 5 seconds" at bounding box center [180, 184] width 9 height 10
click at [195, 185] on circle at bounding box center [204, 184] width 19 height 19
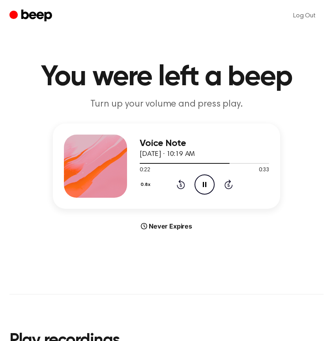
click at [201, 185] on icon "Pause Audio" at bounding box center [205, 185] width 20 height 20
click at [201, 185] on icon "Play Audio" at bounding box center [205, 185] width 20 height 20
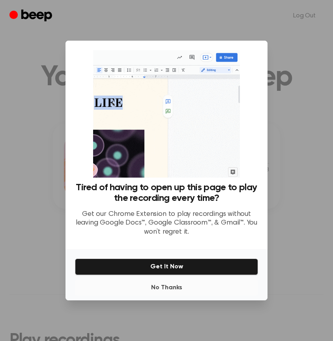
click at [167, 287] on button "No Thanks" at bounding box center [166, 288] width 183 height 16
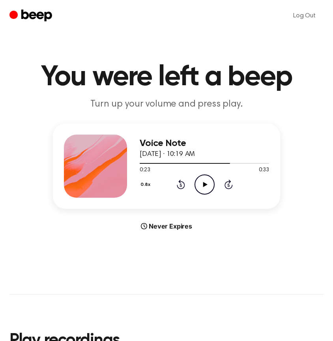
click at [210, 181] on icon "Play Audio" at bounding box center [205, 185] width 20 height 20
click at [210, 181] on icon "Pause Audio" at bounding box center [205, 185] width 20 height 20
click at [200, 179] on icon "Play Audio" at bounding box center [205, 185] width 20 height 20
click at [200, 179] on icon "Pause Audio" at bounding box center [205, 185] width 20 height 20
click at [200, 179] on icon "Play Audio" at bounding box center [205, 185] width 20 height 20
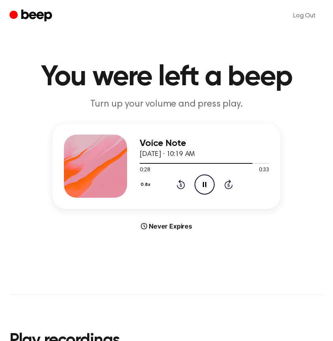
click at [200, 178] on icon "Pause Audio" at bounding box center [205, 185] width 20 height 20
click at [205, 183] on icon at bounding box center [205, 184] width 4 height 5
click at [186, 184] on div "0.8x Rewind 5 seconds Pause Audio Skip 5 seconds" at bounding box center [204, 185] width 129 height 20
click at [183, 184] on icon "Rewind 5 seconds" at bounding box center [180, 184] width 9 height 10
click at [197, 183] on icon "Pause Audio" at bounding box center [205, 185] width 20 height 20
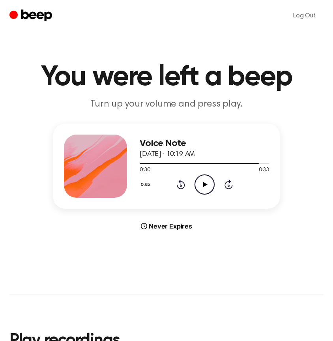
click at [202, 184] on icon "Play Audio" at bounding box center [205, 185] width 20 height 20
click at [202, 184] on icon "Pause Audio" at bounding box center [205, 185] width 20 height 20
click at [202, 184] on icon "Play Audio" at bounding box center [205, 185] width 20 height 20
click at [207, 183] on icon "Play Audio" at bounding box center [205, 185] width 20 height 20
click at [206, 183] on icon "Pause Audio" at bounding box center [205, 185] width 20 height 20
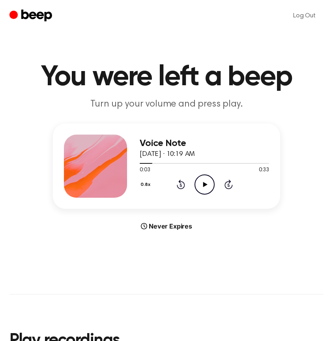
click at [206, 183] on icon "Play Audio" at bounding box center [205, 185] width 20 height 20
click at [206, 183] on icon "Pause Audio" at bounding box center [205, 185] width 20 height 20
